Goal: Navigation & Orientation: Find specific page/section

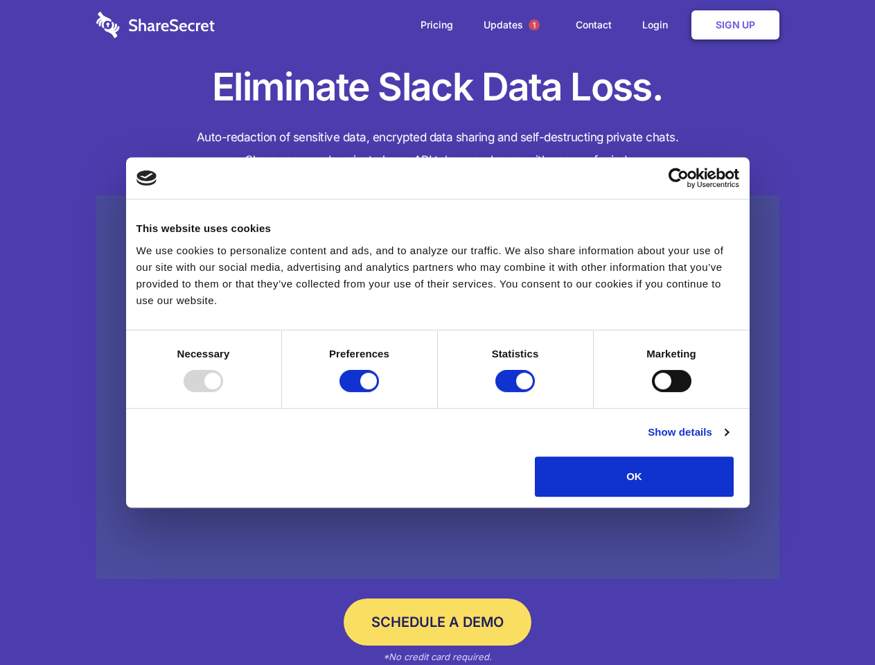
click at [223, 392] on div at bounding box center [203, 381] width 39 height 22
click at [379, 392] on input "Preferences" at bounding box center [358, 381] width 39 height 22
checkbox input "false"
click at [517, 392] on input "Statistics" at bounding box center [514, 381] width 39 height 22
checkbox input "false"
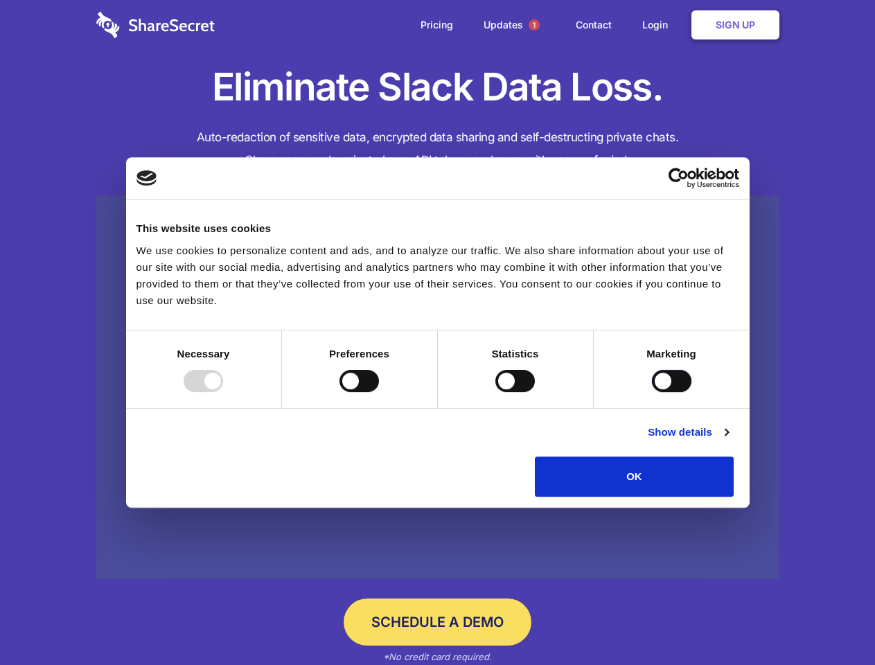
click at [652, 392] on input "Marketing" at bounding box center [671, 381] width 39 height 22
checkbox input "true"
click at [728, 440] on link "Show details" at bounding box center [688, 432] width 80 height 17
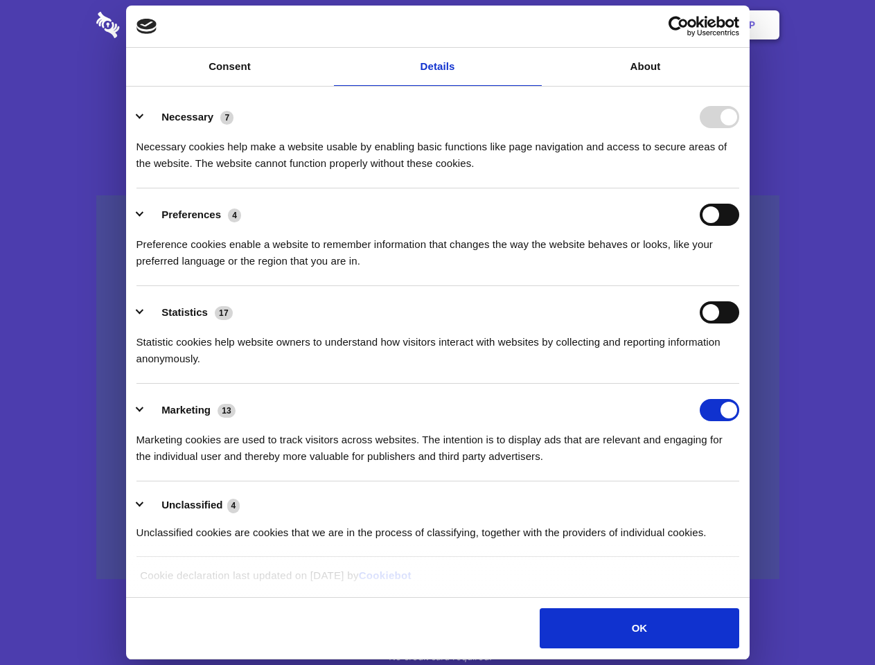
click at [745, 501] on ul "Necessary 7 Necessary cookies help make a website usable by enabling basic func…" at bounding box center [438, 324] width 616 height 467
click at [533, 25] on span "1" at bounding box center [533, 24] width 11 height 11
